Goal: Transaction & Acquisition: Purchase product/service

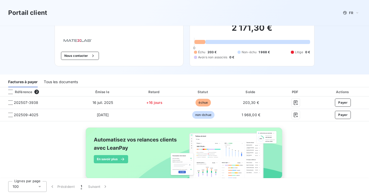
scroll to position [19, 0]
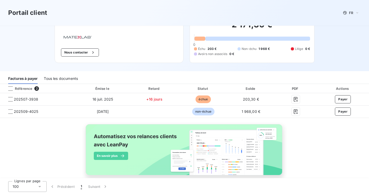
click at [342, 99] on button "Payer" at bounding box center [343, 99] width 16 height 8
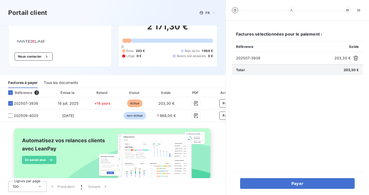
click at [286, 186] on button "Payer" at bounding box center [297, 183] width 115 height 11
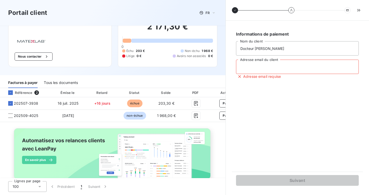
click at [264, 68] on input "Adresse email du client" at bounding box center [297, 67] width 123 height 14
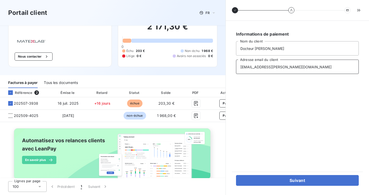
type input "[EMAIL_ADDRESS][PERSON_NAME][DOMAIN_NAME]"
click at [302, 177] on button "Suivant" at bounding box center [297, 180] width 123 height 11
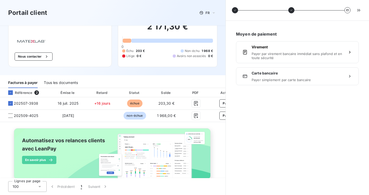
click at [274, 59] on span "Payer par virement bancaire immédiat sans plafond et en toute sécurité" at bounding box center [297, 56] width 91 height 8
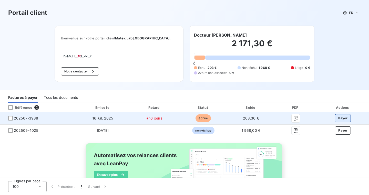
click at [339, 117] on button "Payer" at bounding box center [343, 118] width 16 height 8
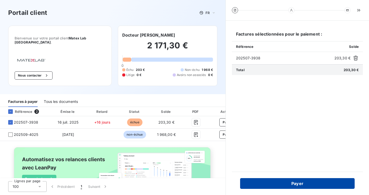
click at [304, 182] on button "Payer" at bounding box center [297, 183] width 115 height 11
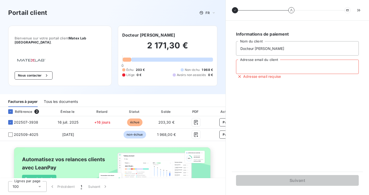
click at [290, 69] on input "Adresse email du client" at bounding box center [297, 67] width 123 height 14
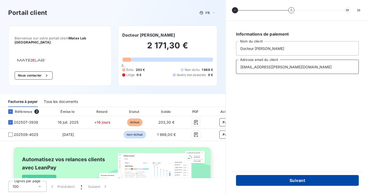
type input "[EMAIL_ADDRESS][PERSON_NAME][DOMAIN_NAME]"
click at [300, 183] on button "Suivant" at bounding box center [297, 180] width 123 height 11
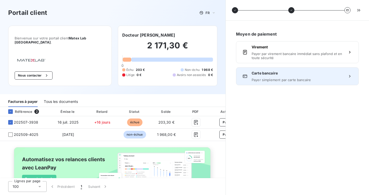
click at [292, 75] on span "Carte bancaire" at bounding box center [297, 73] width 91 height 5
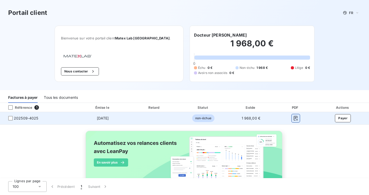
click at [296, 119] on icon "button" at bounding box center [295, 118] width 5 height 5
